Goal: Task Accomplishment & Management: Use online tool/utility

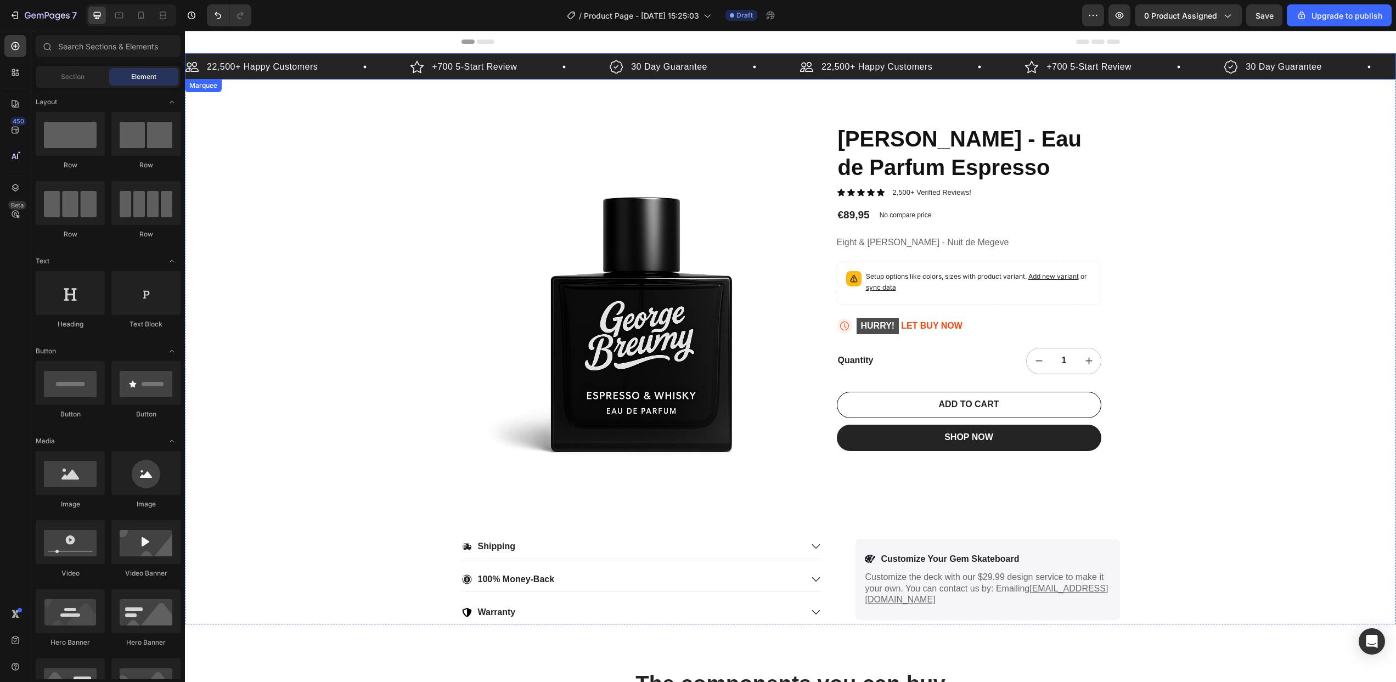
click at [346, 72] on div "22,500+ Happy Customers Item List" at bounding box center [297, 67] width 225 height 16
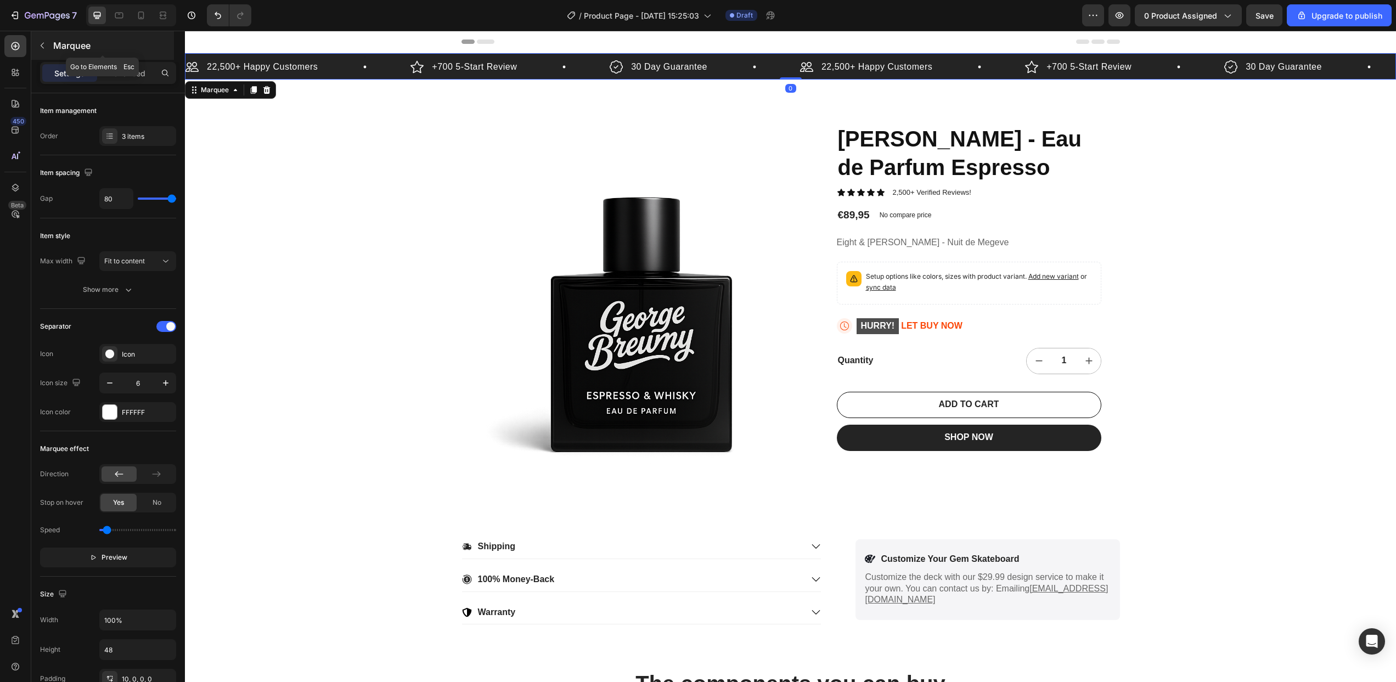
click at [41, 44] on icon "button" at bounding box center [42, 45] width 9 height 9
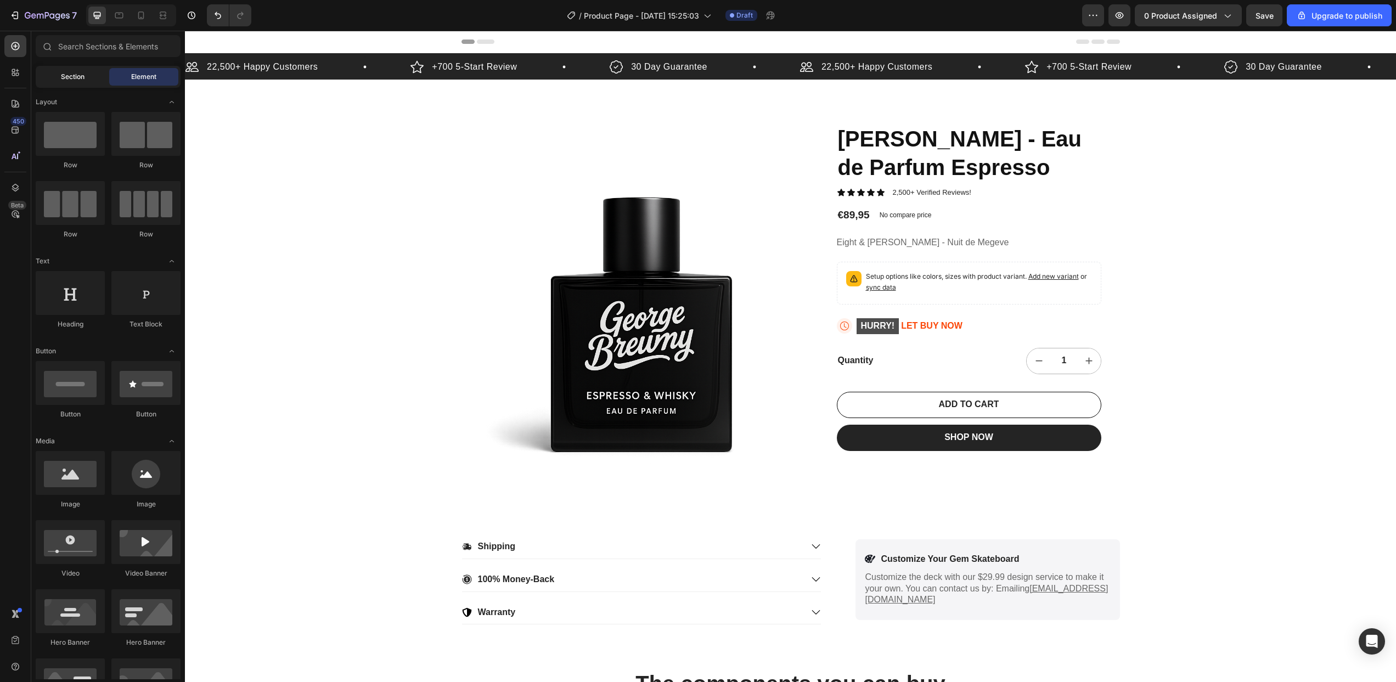
click at [67, 78] on span "Section" at bounding box center [73, 77] width 24 height 10
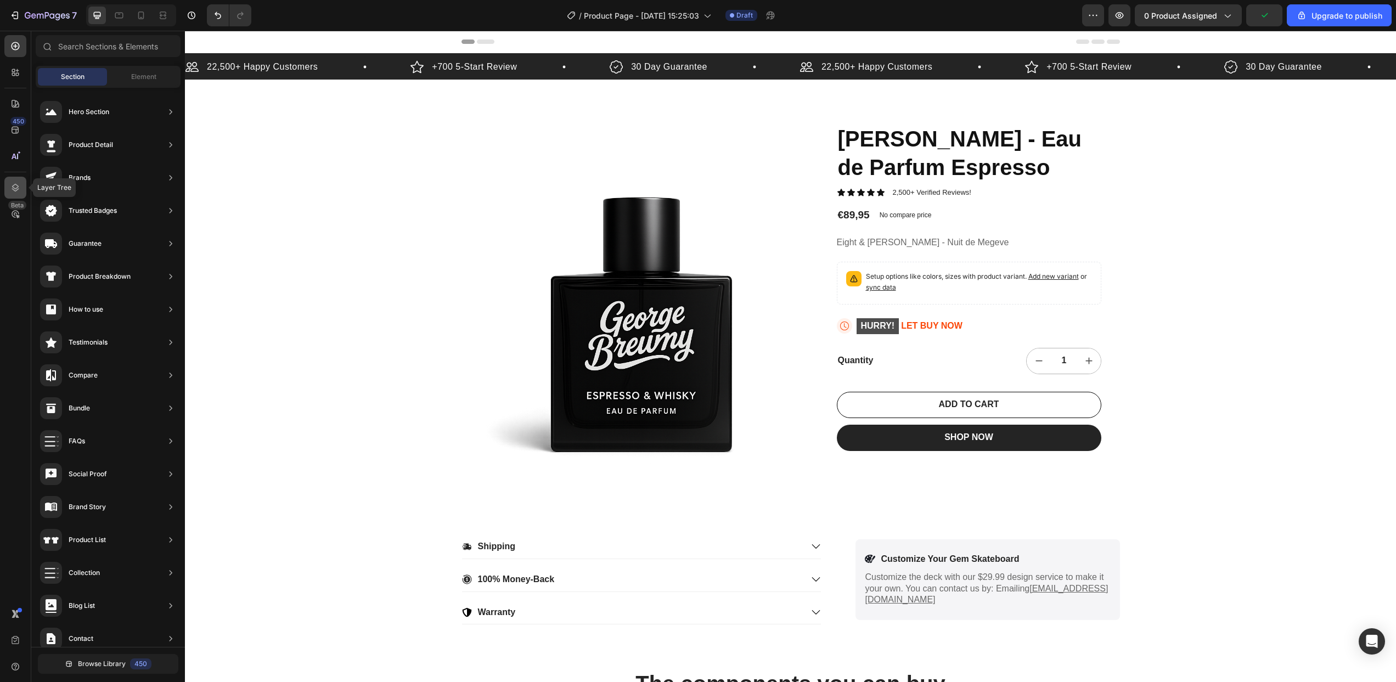
click at [16, 184] on icon at bounding box center [15, 188] width 7 height 8
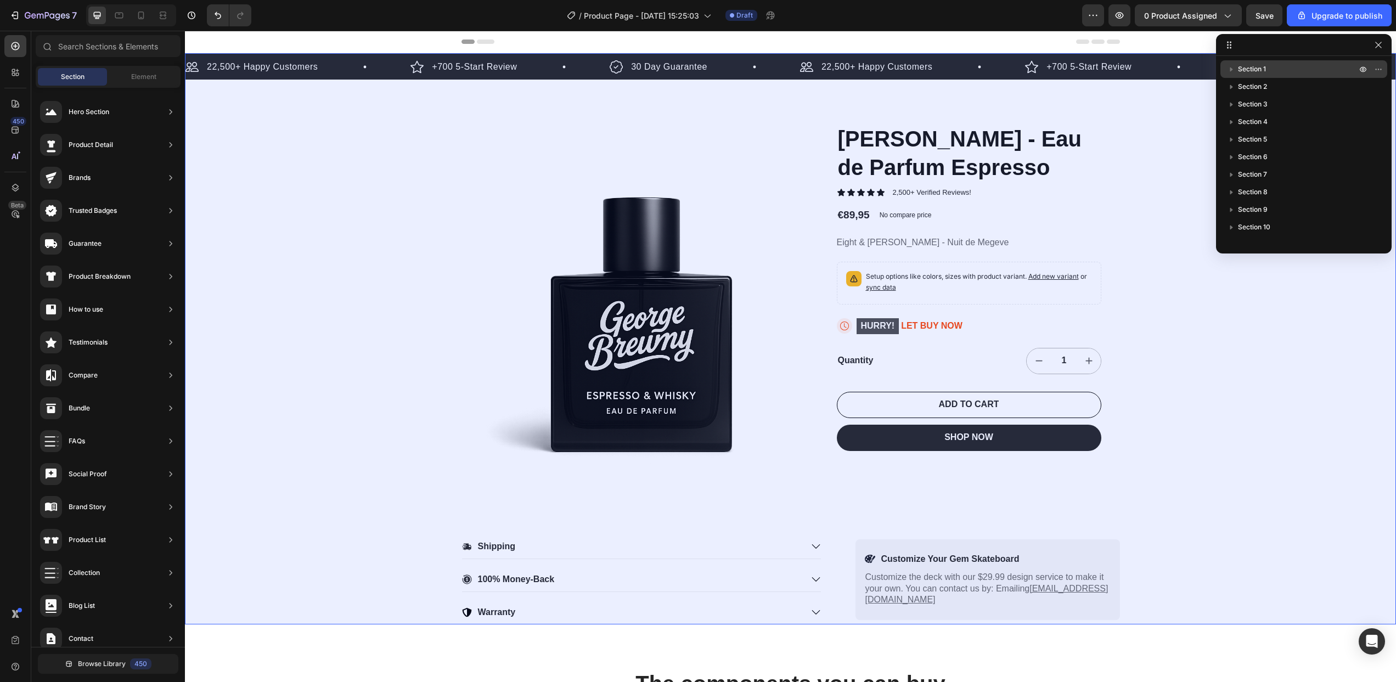
click at [1261, 72] on span "Section 1" at bounding box center [1252, 69] width 28 height 11
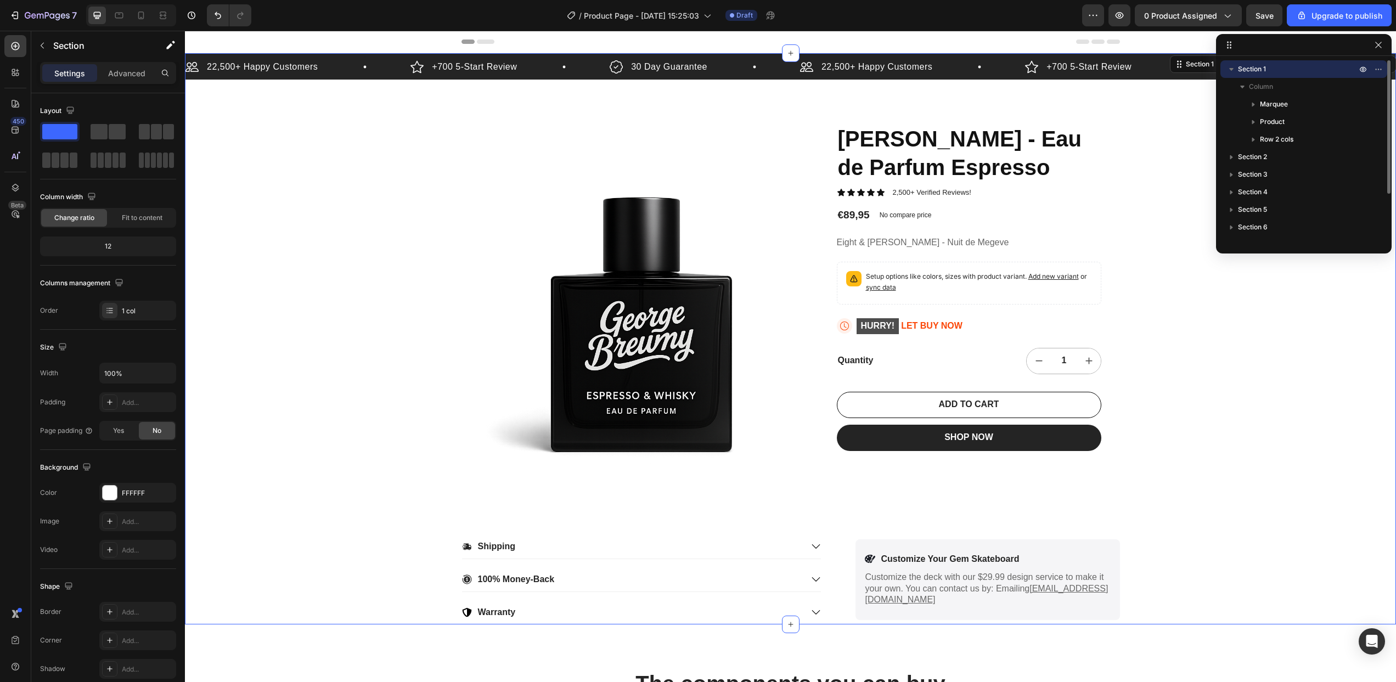
scroll to position [1, 0]
click at [1233, 67] on icon "button" at bounding box center [1231, 68] width 11 height 11
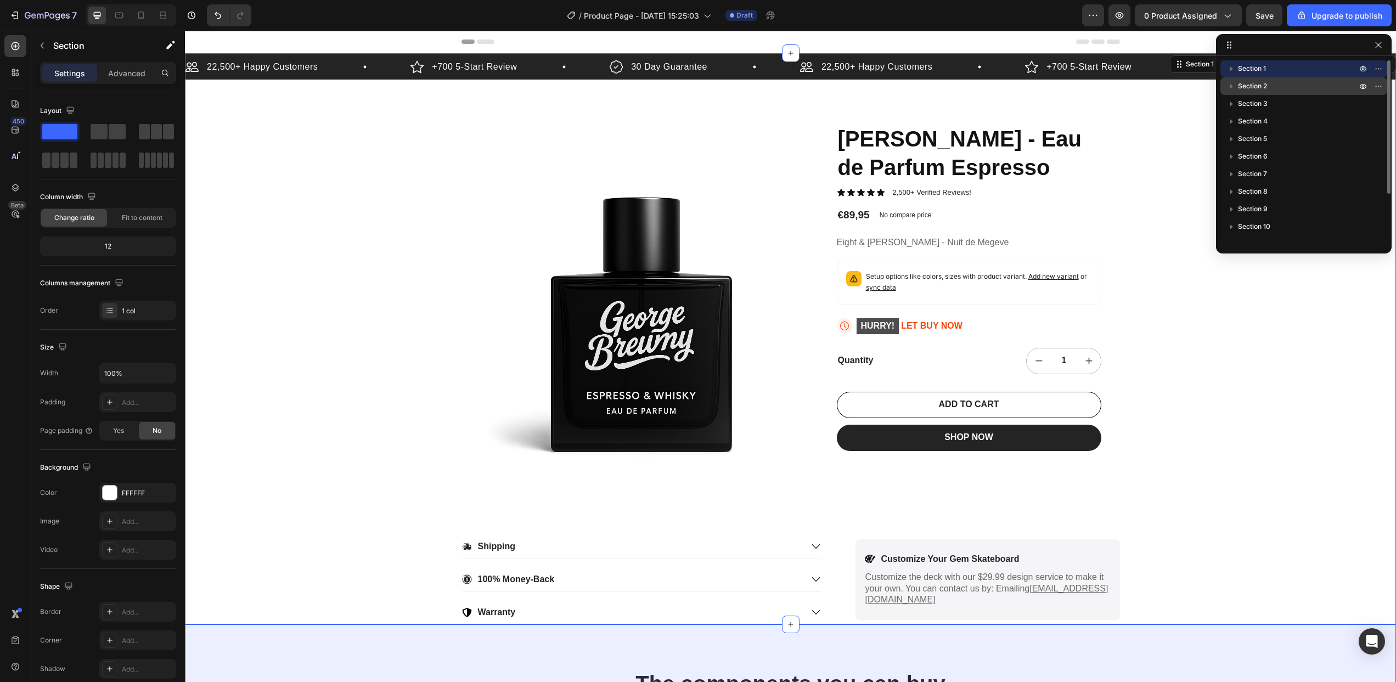
click at [1251, 89] on span "Section 2" at bounding box center [1252, 86] width 29 height 11
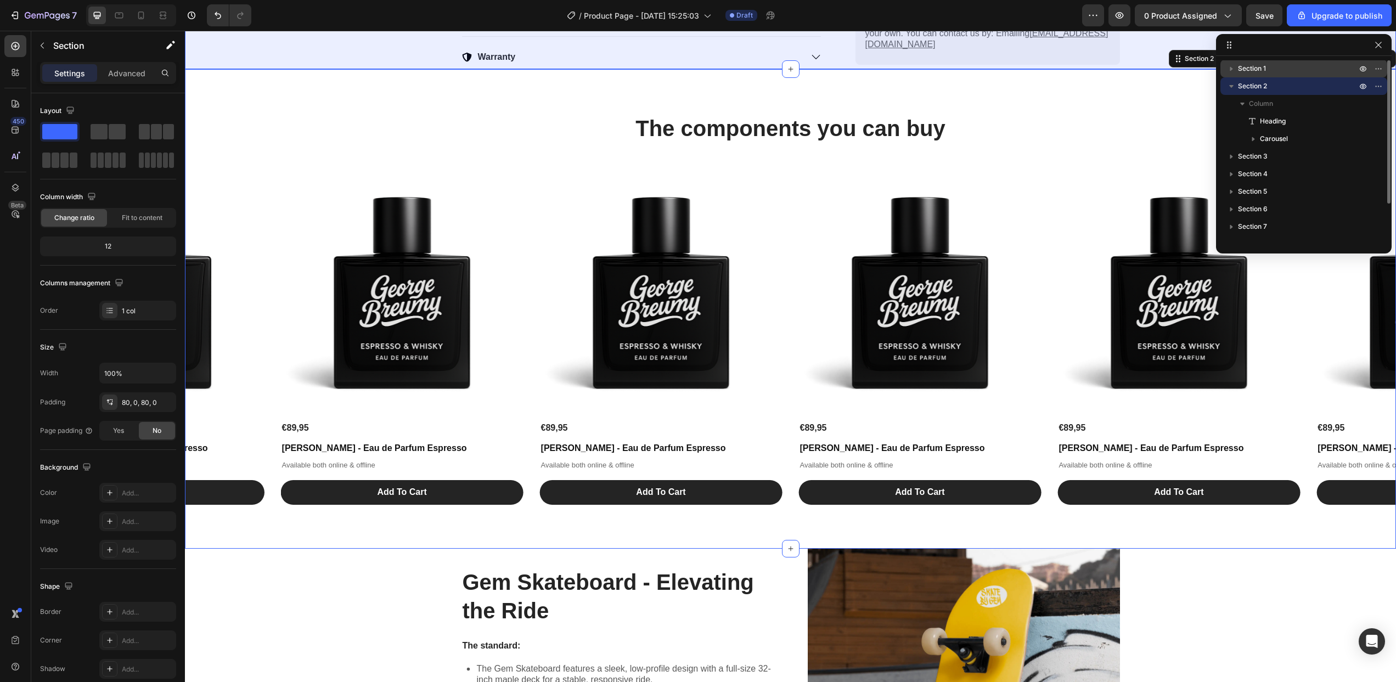
click at [1252, 71] on span "Section 1" at bounding box center [1252, 68] width 28 height 11
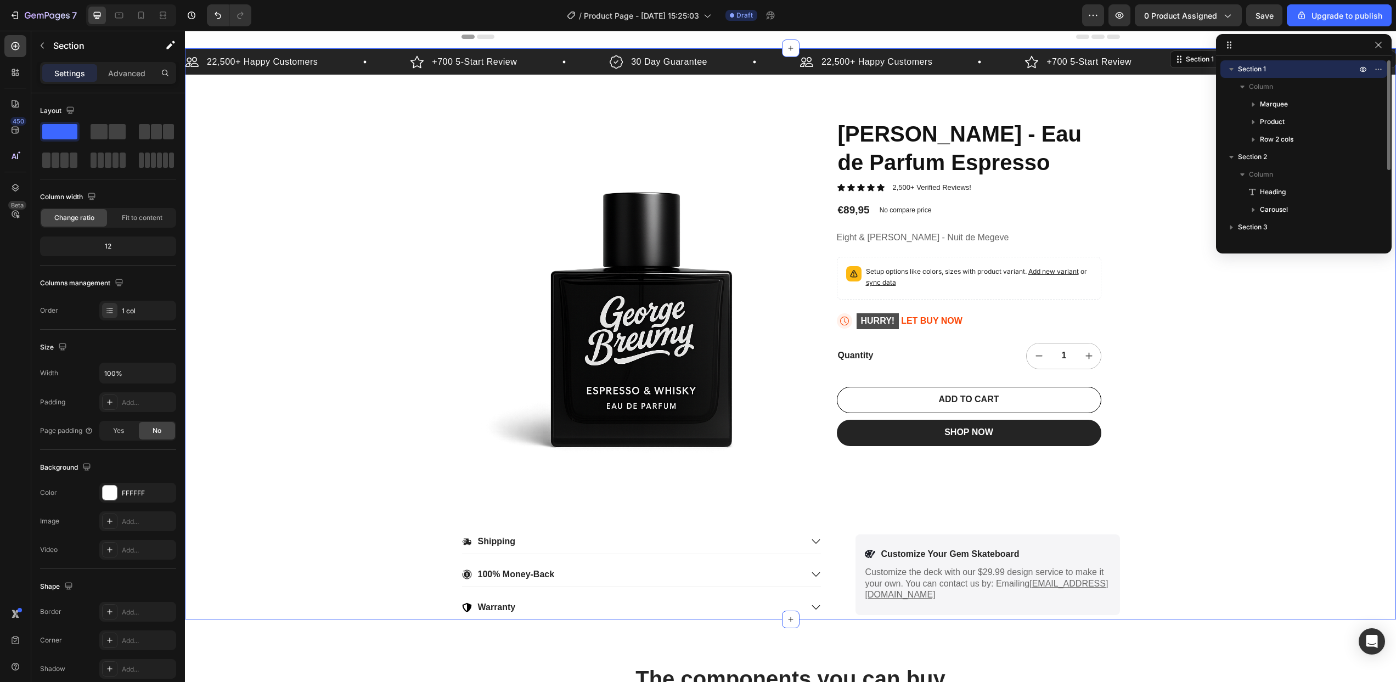
scroll to position [0, 0]
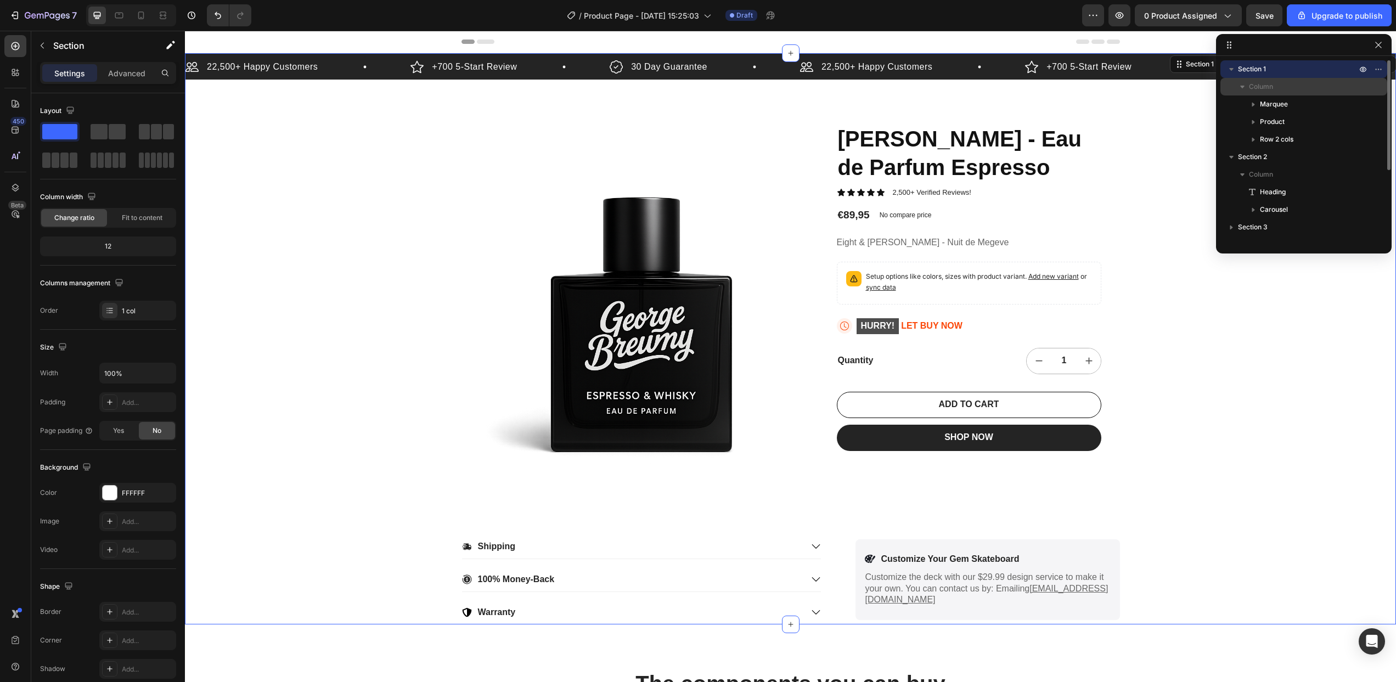
click at [1261, 83] on span "Column" at bounding box center [1261, 86] width 24 height 11
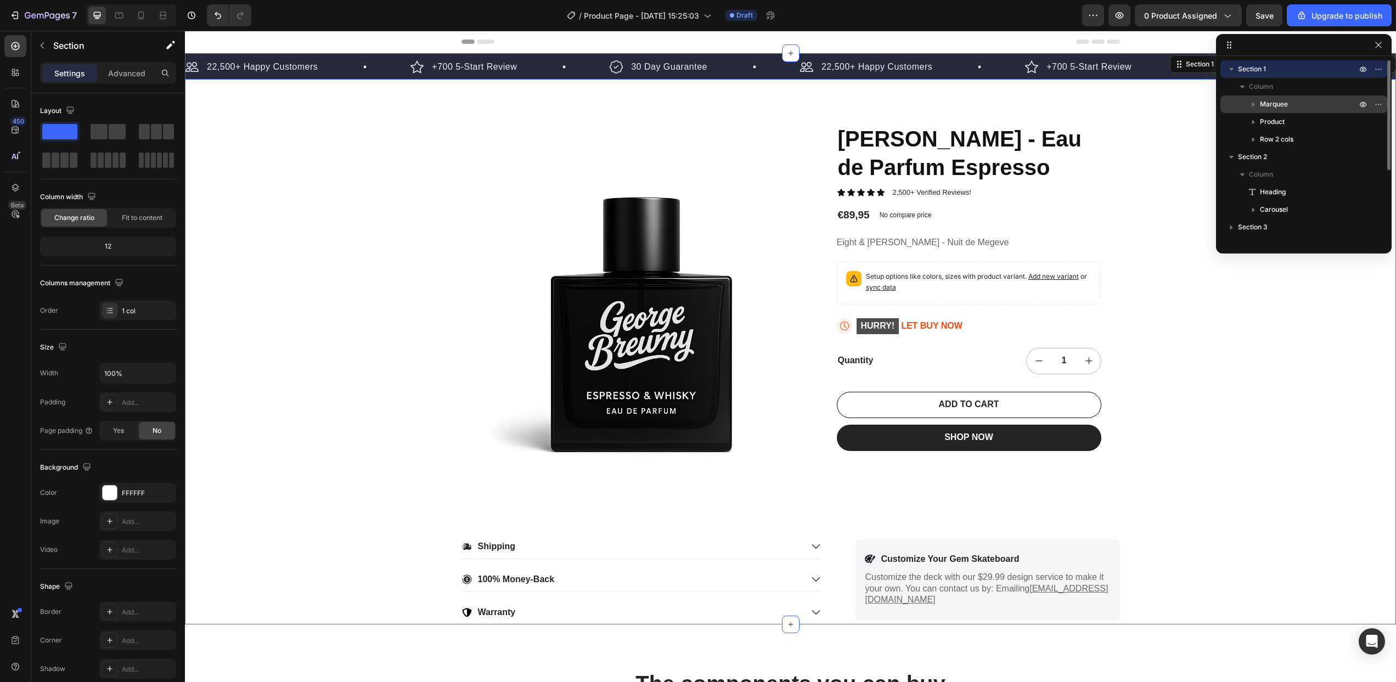
click at [1272, 101] on span "Marquee" at bounding box center [1274, 104] width 28 height 11
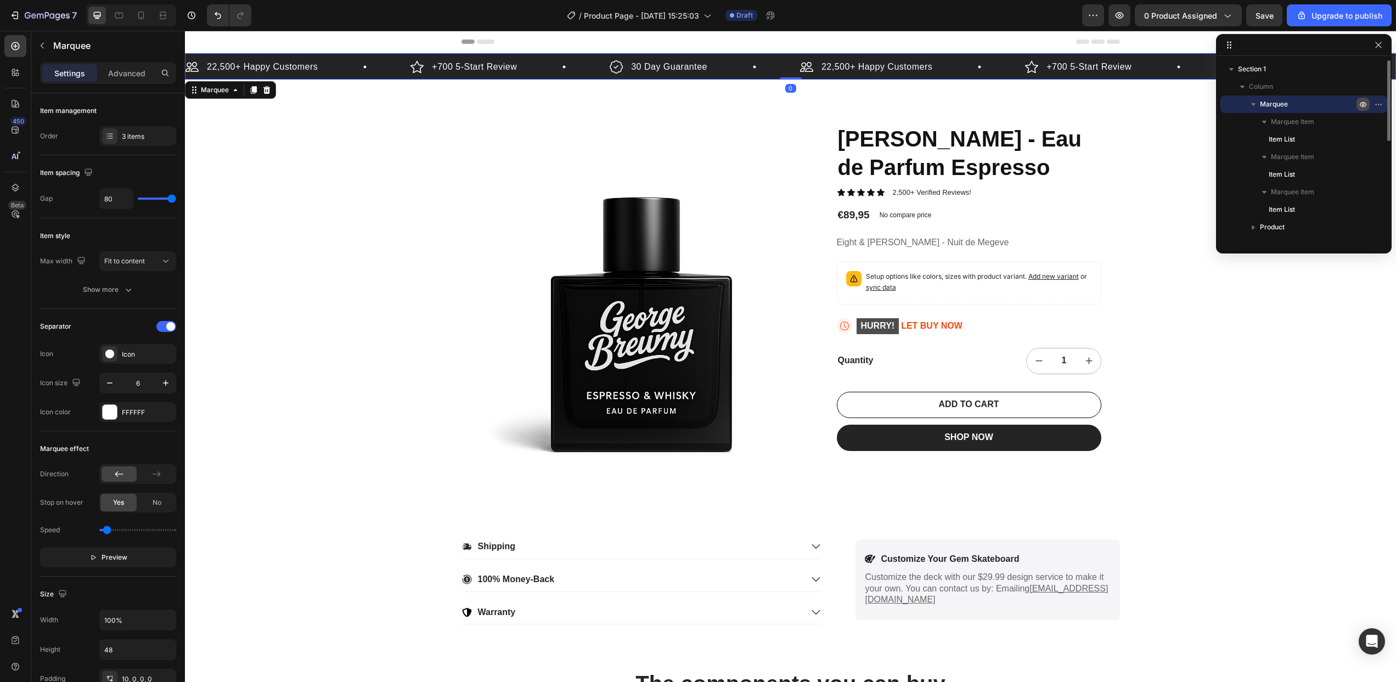
click at [1363, 104] on icon "button" at bounding box center [1363, 104] width 9 height 9
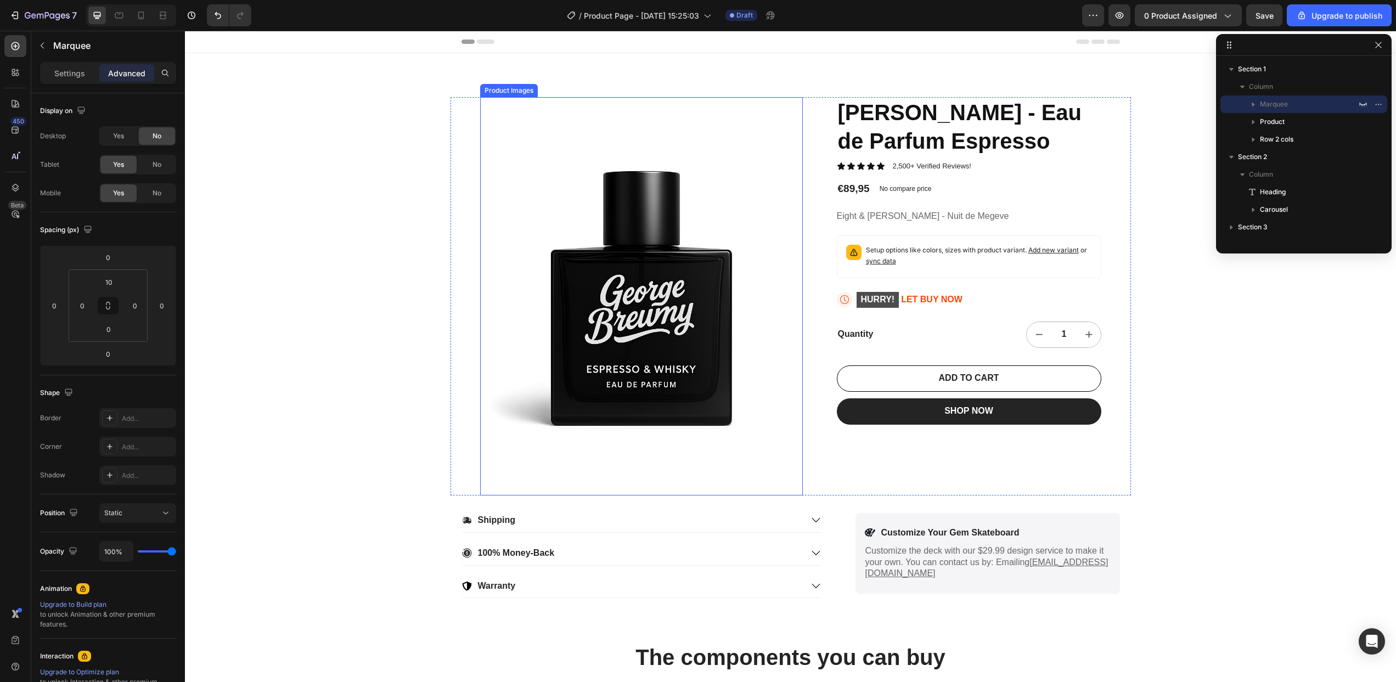
click at [664, 238] on img at bounding box center [641, 296] width 323 height 398
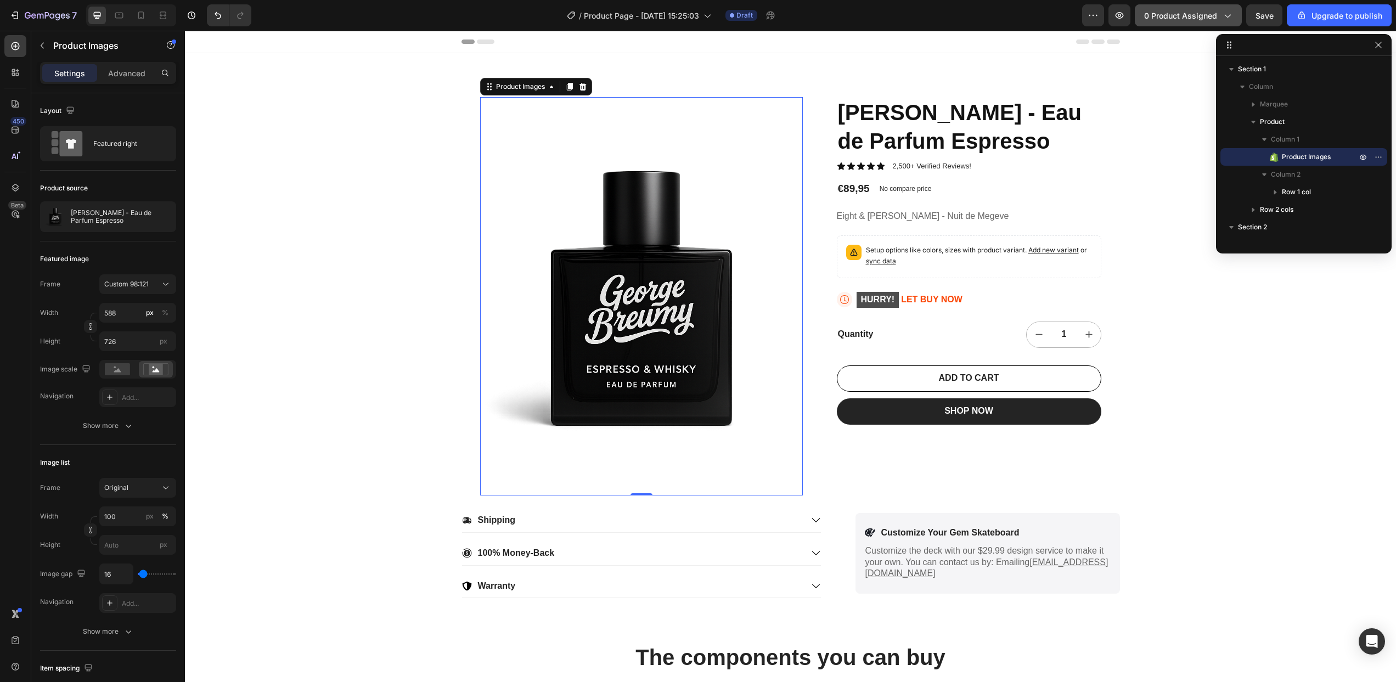
click at [1216, 14] on span "0 product assigned" at bounding box center [1180, 16] width 73 height 12
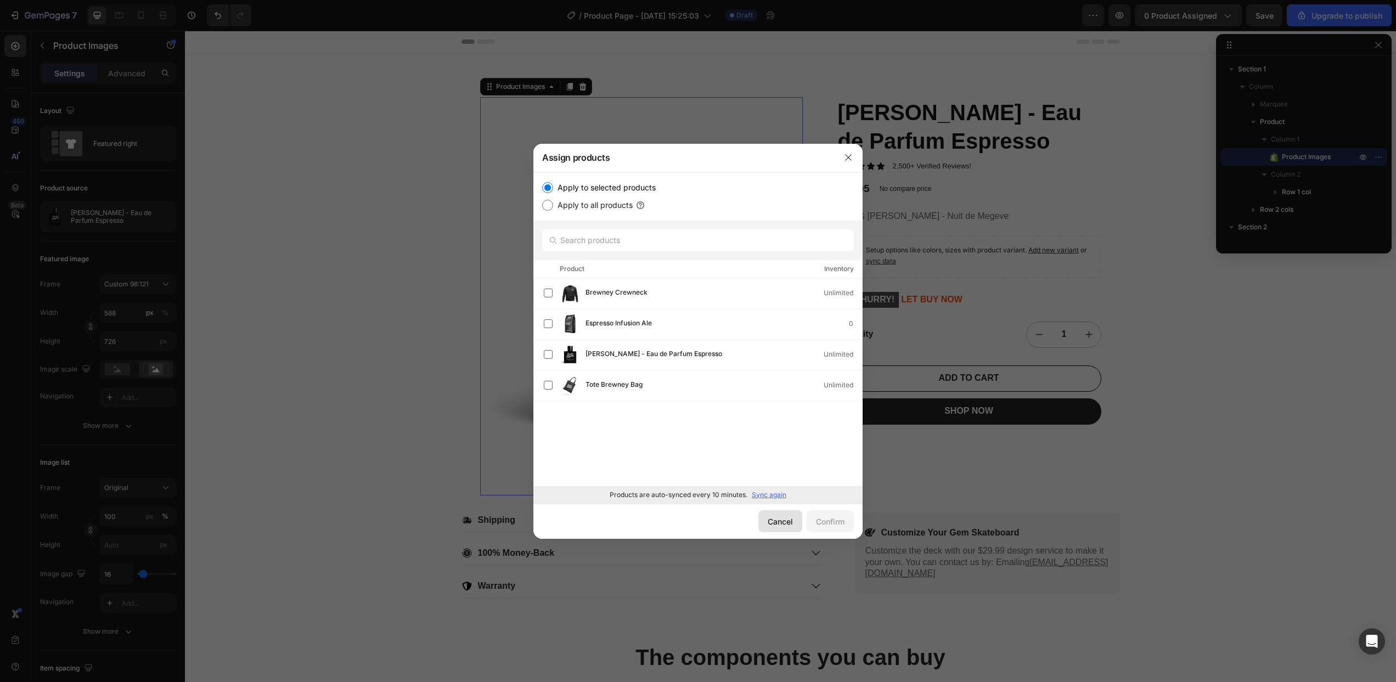
click at [774, 522] on div "Cancel" at bounding box center [780, 522] width 25 height 12
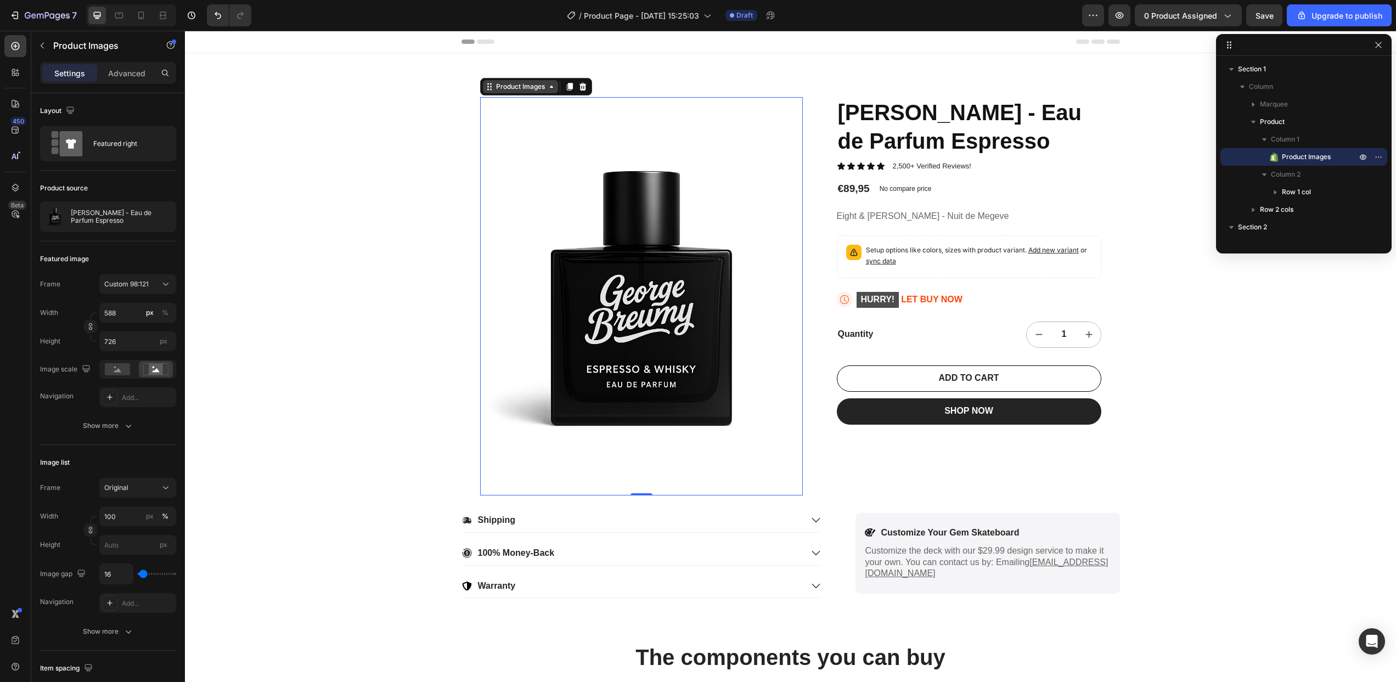
click at [518, 87] on div "Product Images" at bounding box center [520, 87] width 53 height 10
click at [1269, 20] on span "Save" at bounding box center [1265, 15] width 18 height 9
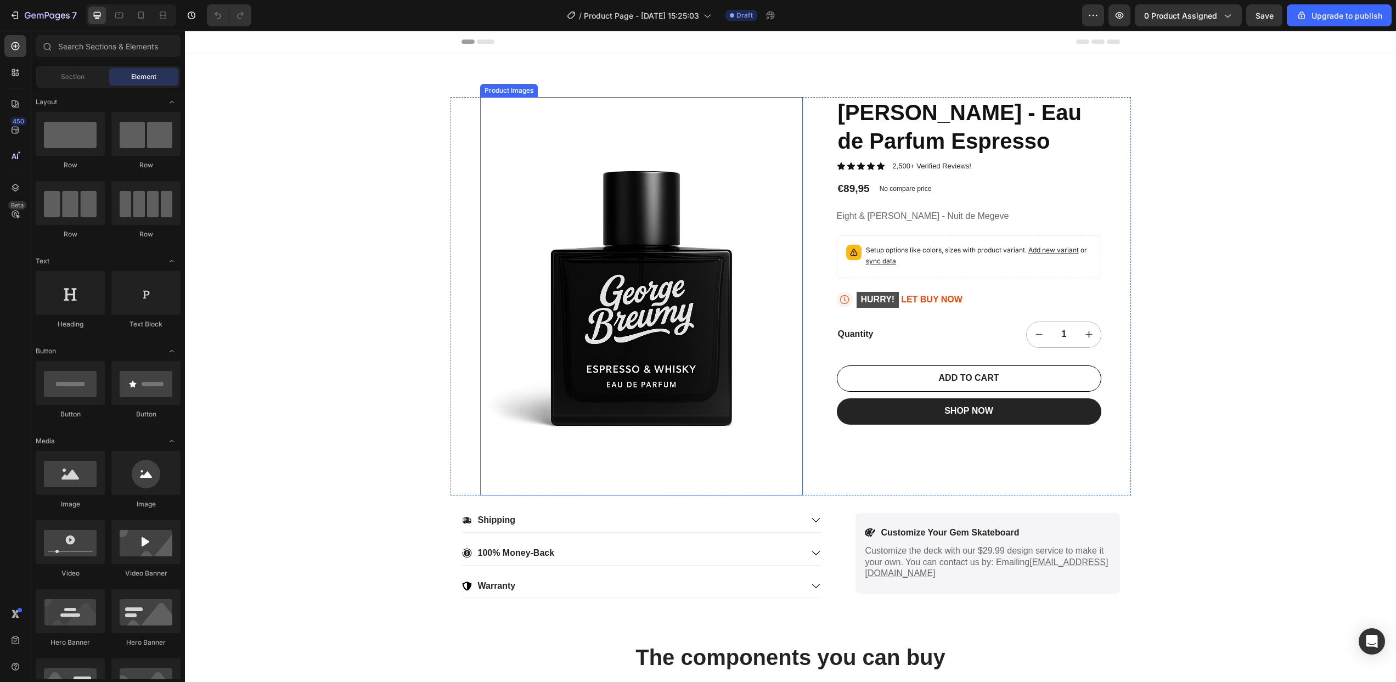
click at [610, 297] on img at bounding box center [641, 296] width 323 height 398
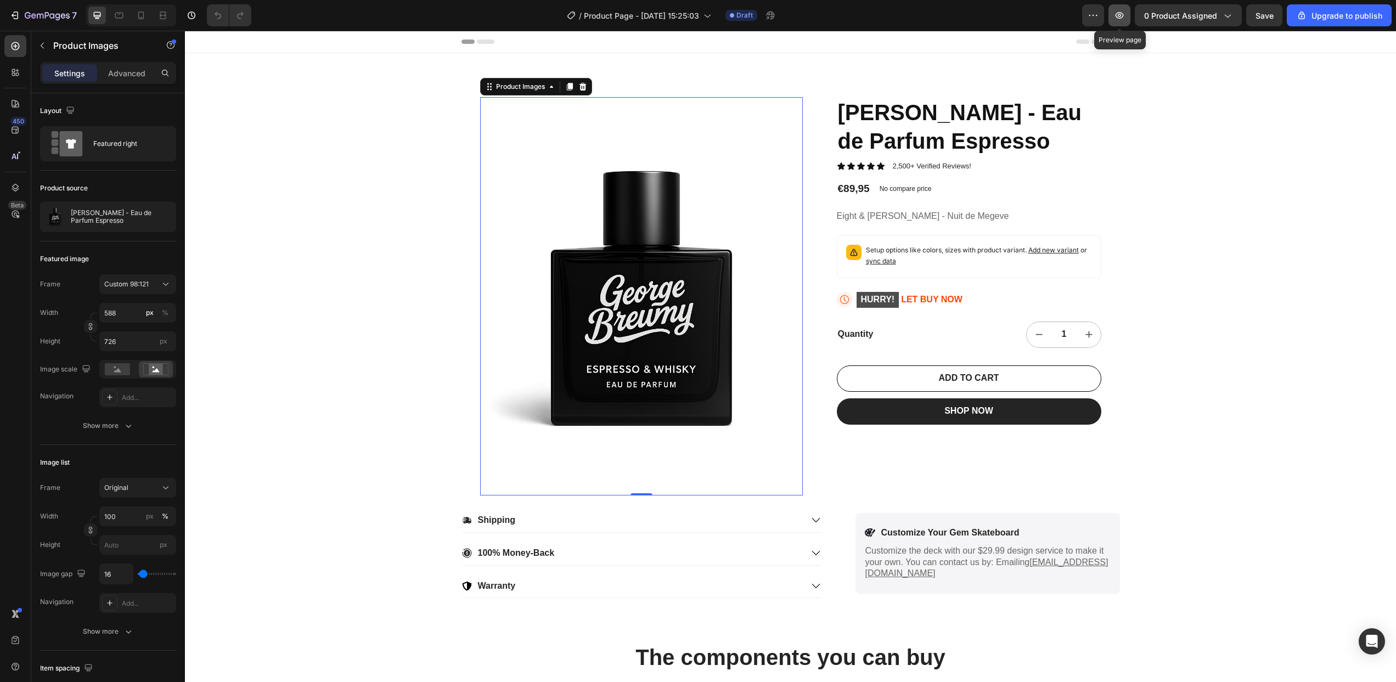
click at [1128, 14] on button "button" at bounding box center [1120, 15] width 22 height 22
click at [1217, 17] on span "0 product assigned" at bounding box center [1180, 16] width 73 height 12
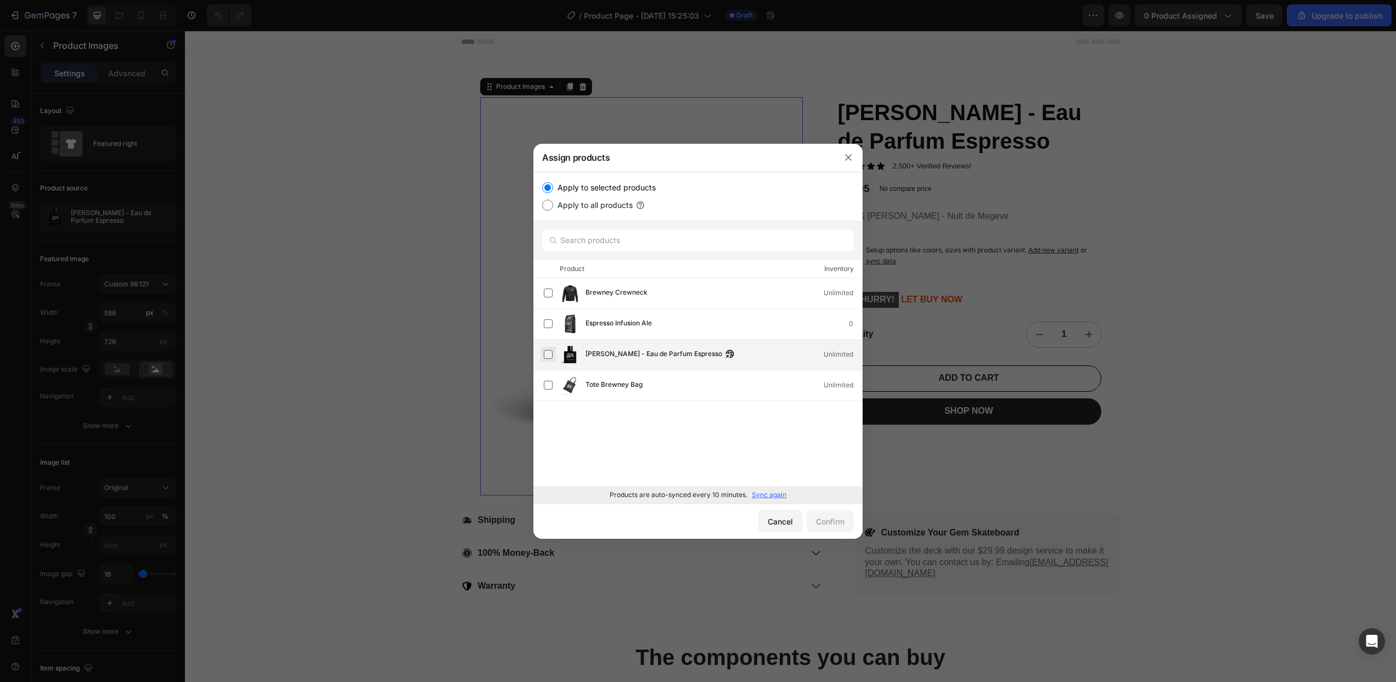
click at [544, 353] on label at bounding box center [548, 354] width 9 height 9
click at [831, 525] on div "Confirm" at bounding box center [830, 522] width 29 height 12
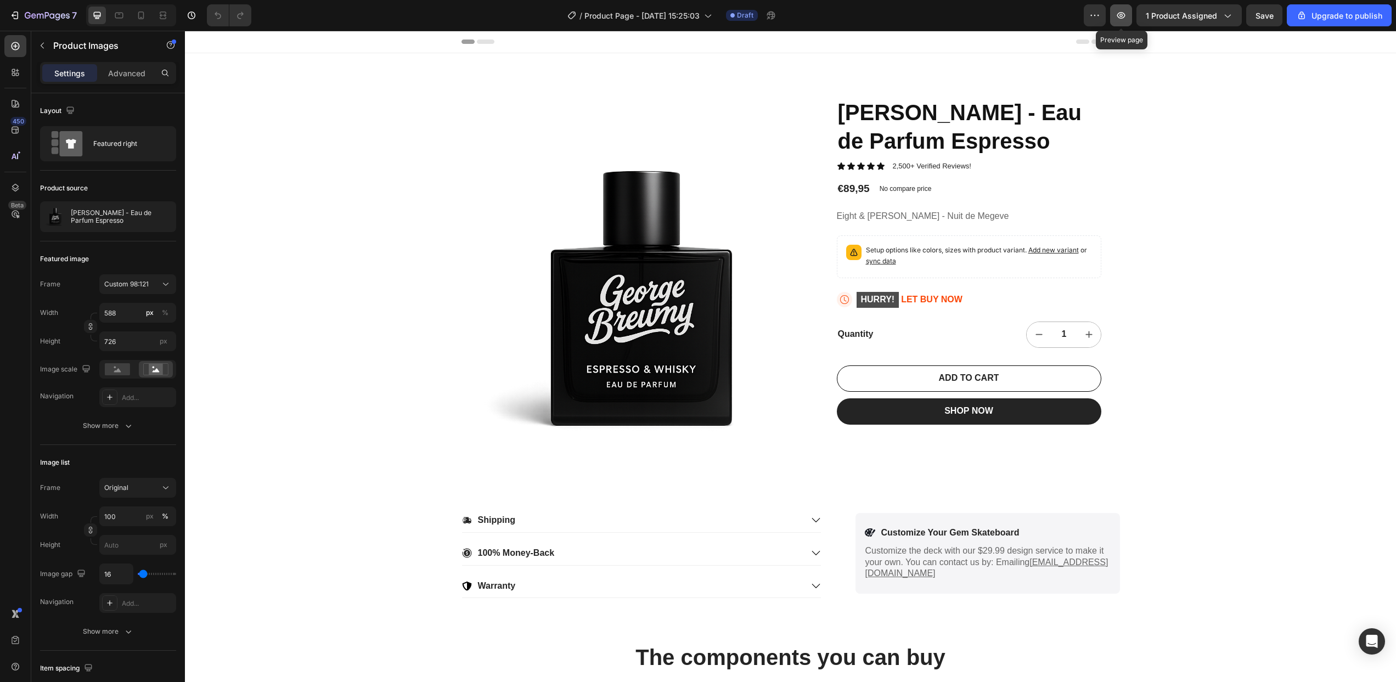
click at [1122, 12] on icon "button" at bounding box center [1121, 15] width 8 height 7
click at [36, 14] on icon "button" at bounding box center [47, 16] width 45 height 9
